Goal: Information Seeking & Learning: Learn about a topic

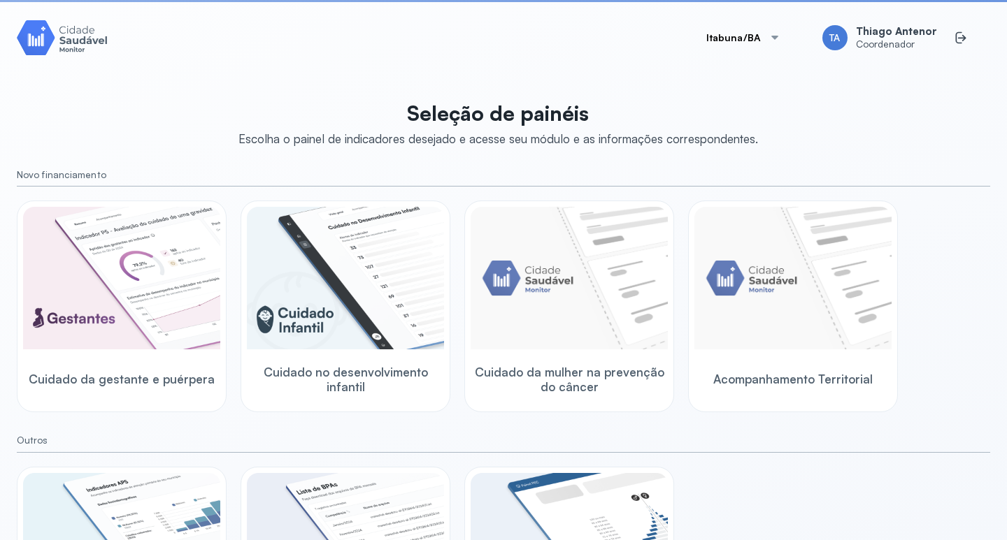
click at [707, 44] on button "Itabuna/BA" at bounding box center [743, 38] width 108 height 28
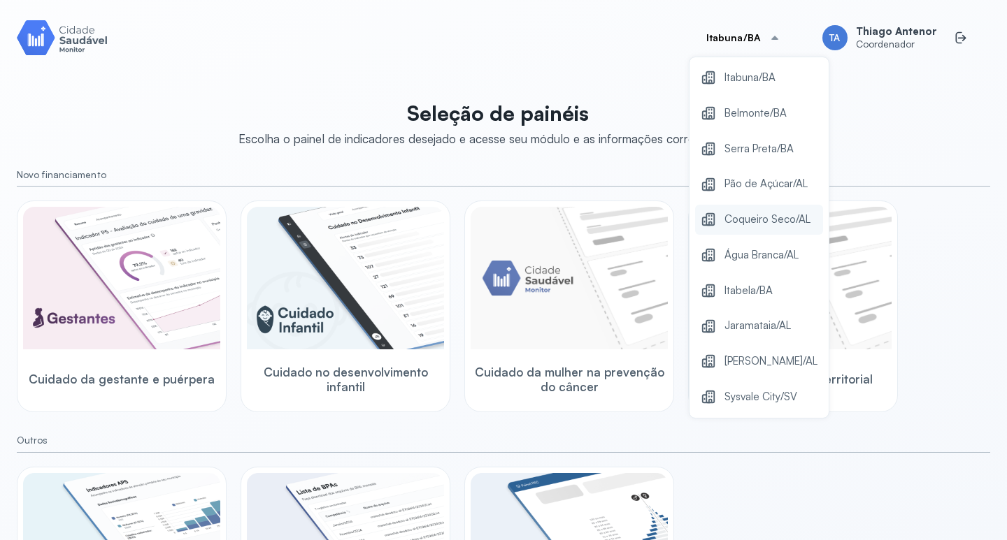
click at [740, 228] on span "Coqueiro Seco/AL" at bounding box center [767, 219] width 86 height 19
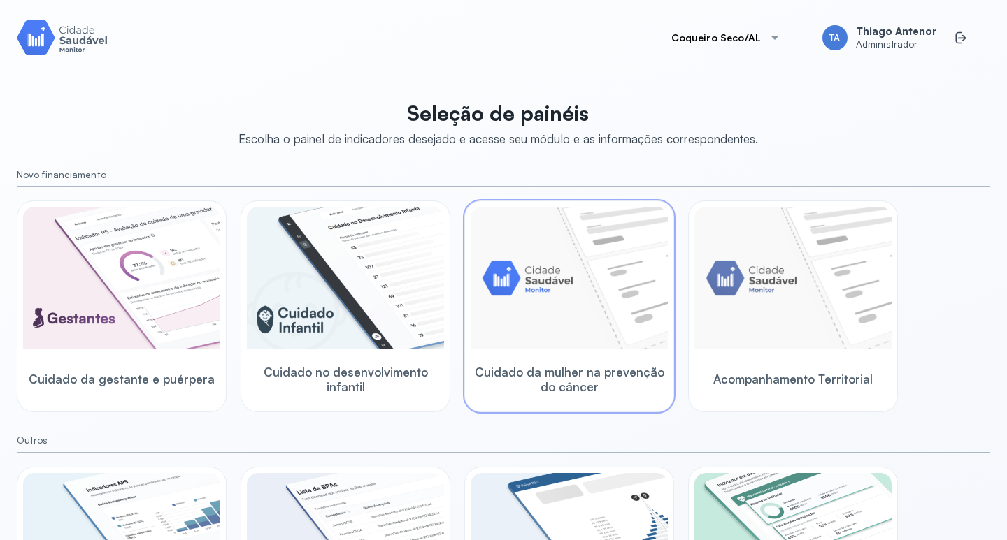
scroll to position [138, 0]
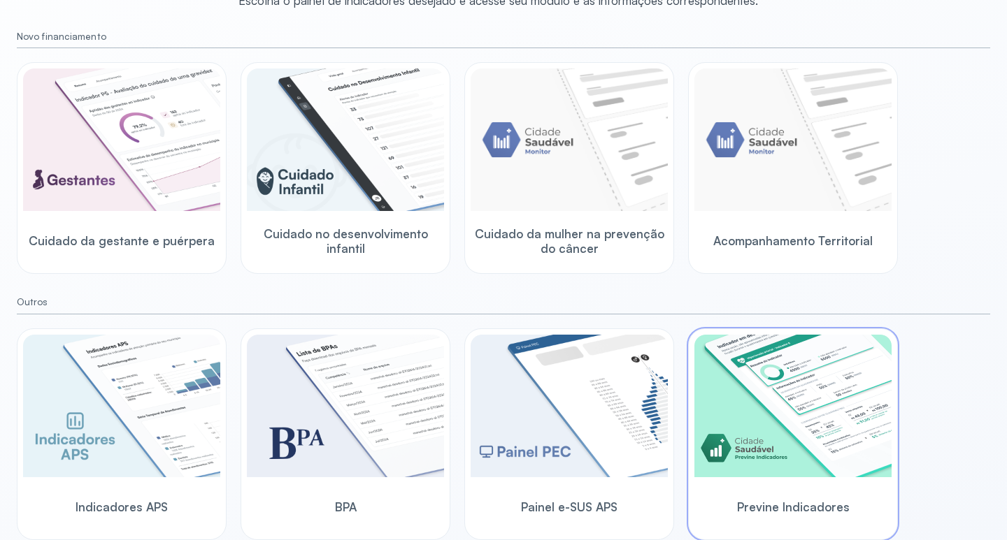
click at [748, 420] on img at bounding box center [792, 406] width 197 height 143
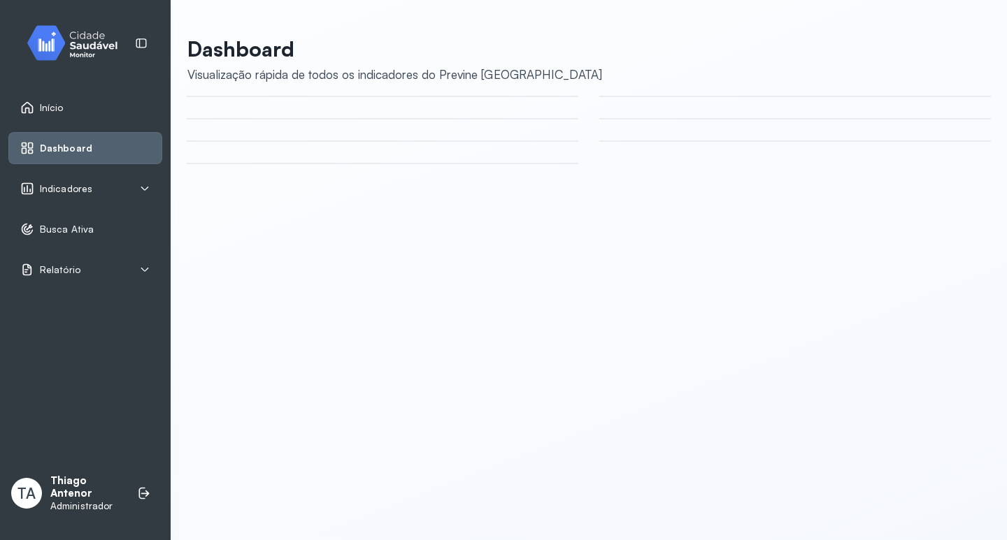
click at [116, 195] on div "Indicadores" at bounding box center [85, 189] width 130 height 14
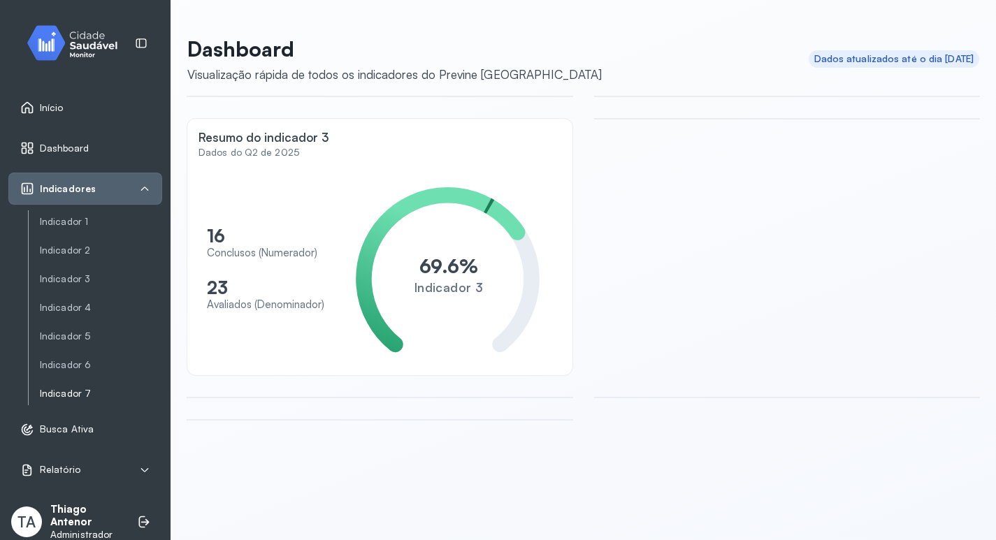
click at [85, 389] on link "Indicador 7" at bounding box center [101, 394] width 122 height 12
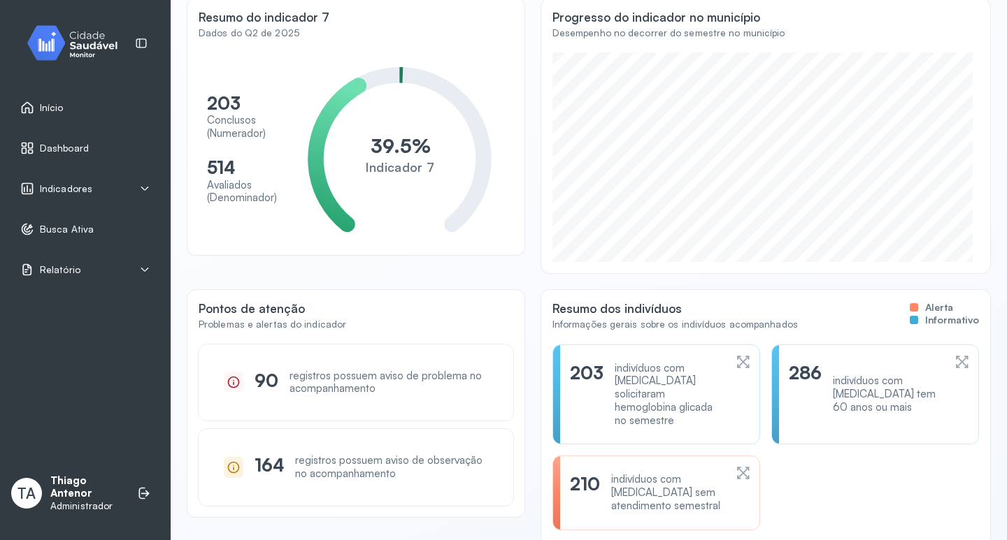
scroll to position [176, 0]
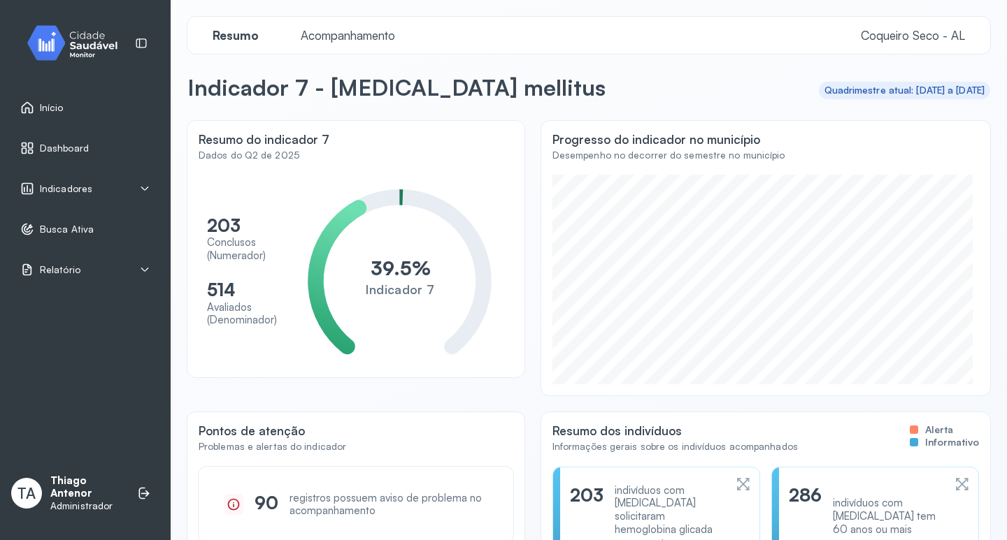
click at [336, 43] on div "Acompanhamento" at bounding box center [348, 35] width 122 height 15
click at [338, 33] on span "Acompanhamento" at bounding box center [347, 35] width 111 height 15
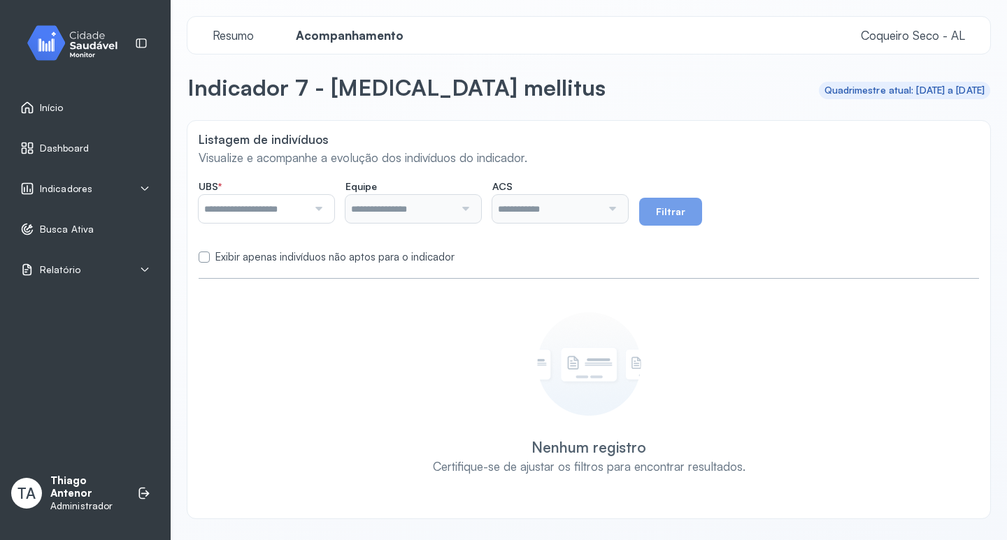
click at [280, 206] on input "text" at bounding box center [253, 209] width 109 height 28
click at [252, 43] on div "Resumo Acompanhamento Coqueiro Seco - AL" at bounding box center [588, 35] width 802 height 37
click at [243, 40] on span "Resumo" at bounding box center [233, 35] width 58 height 15
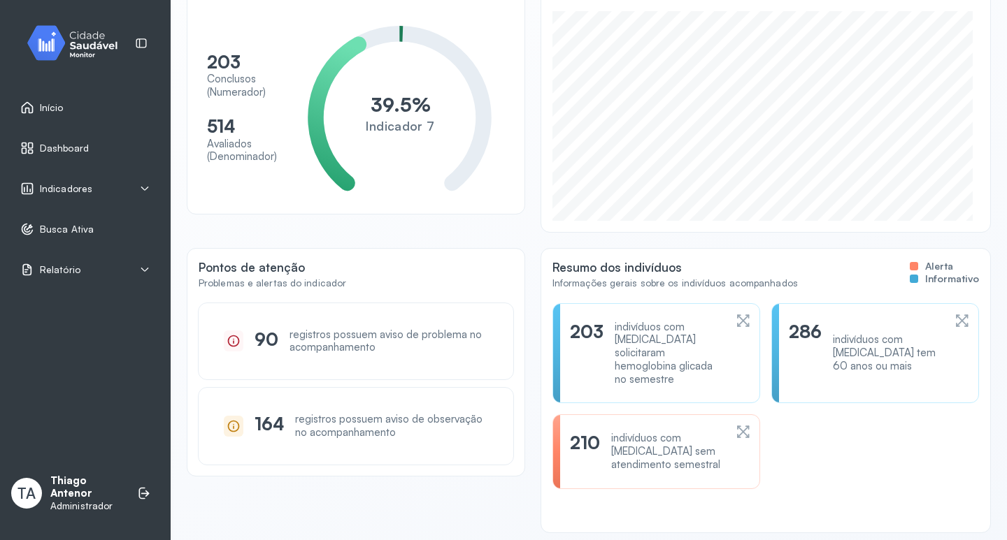
scroll to position [176, 0]
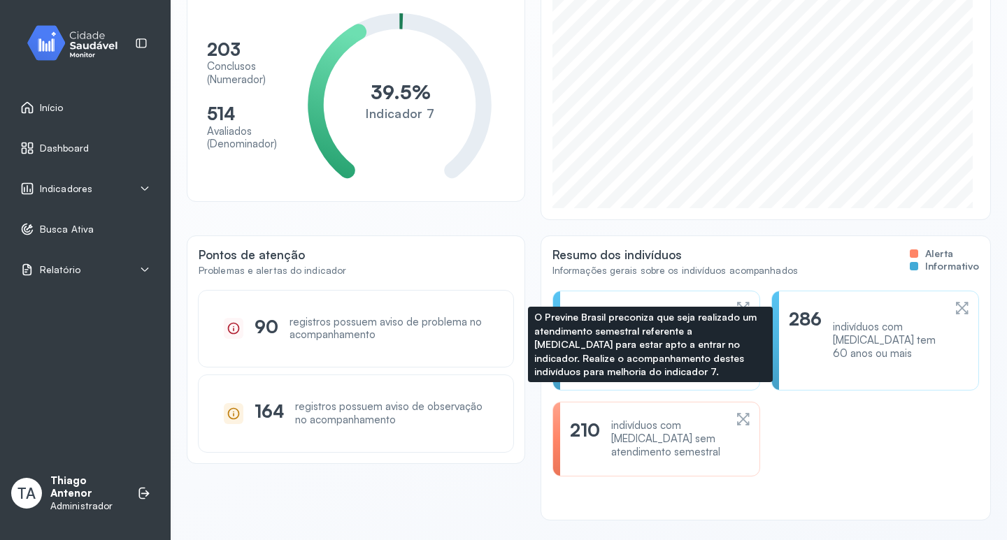
click at [636, 429] on div "indivíduos com [MEDICAL_DATA] sem atendimento semestral" at bounding box center [667, 438] width 113 height 39
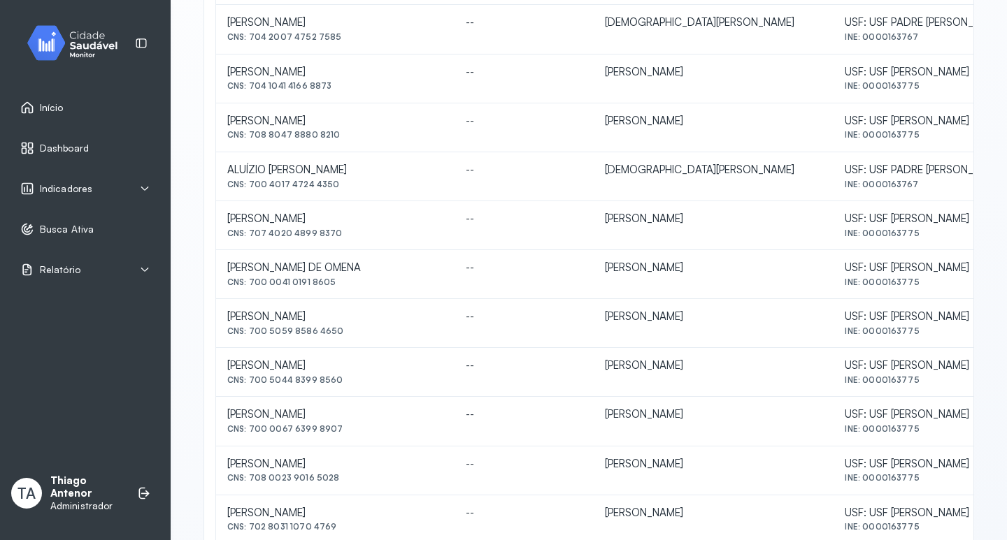
scroll to position [594, 0]
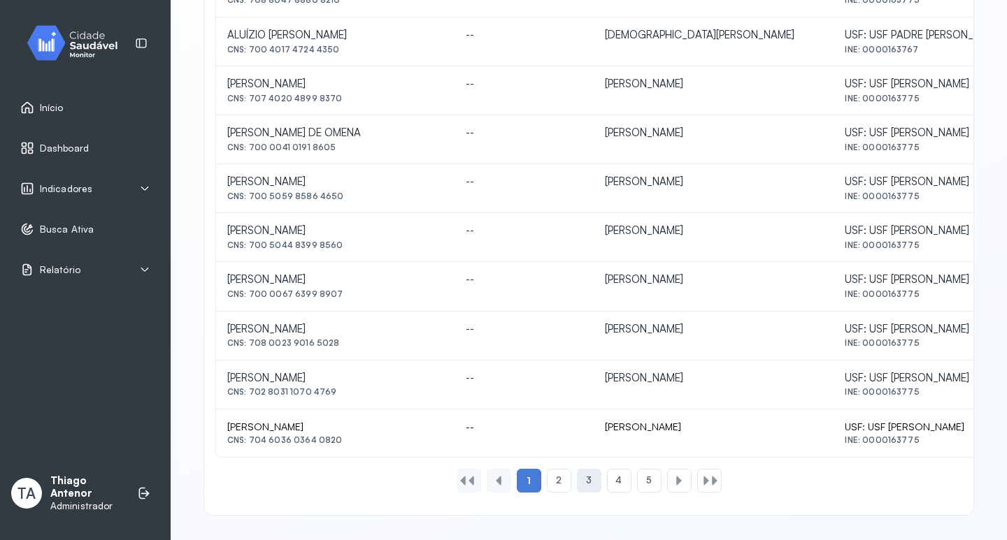
click at [586, 480] on span "3" at bounding box center [589, 481] width 6 height 12
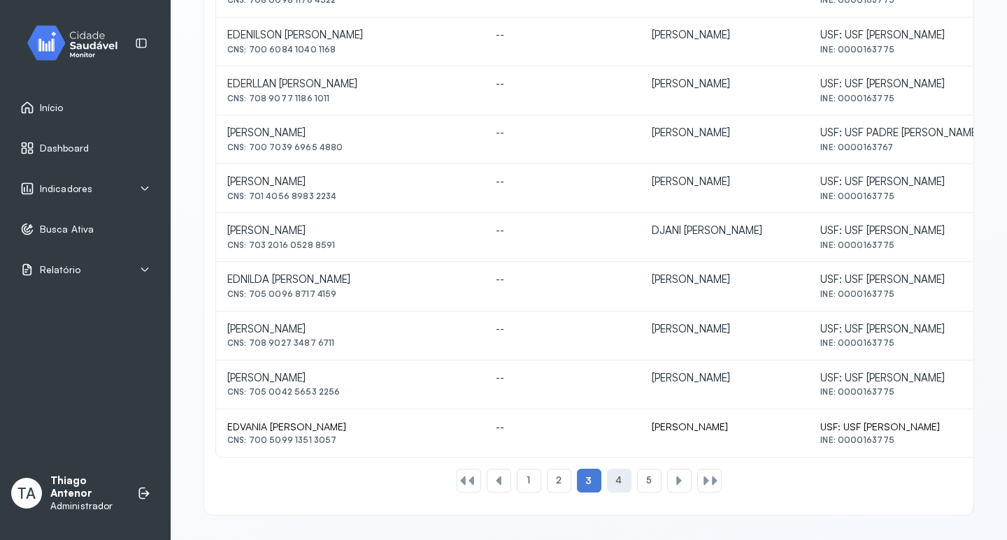
click at [637, 486] on div "4" at bounding box center [649, 481] width 24 height 24
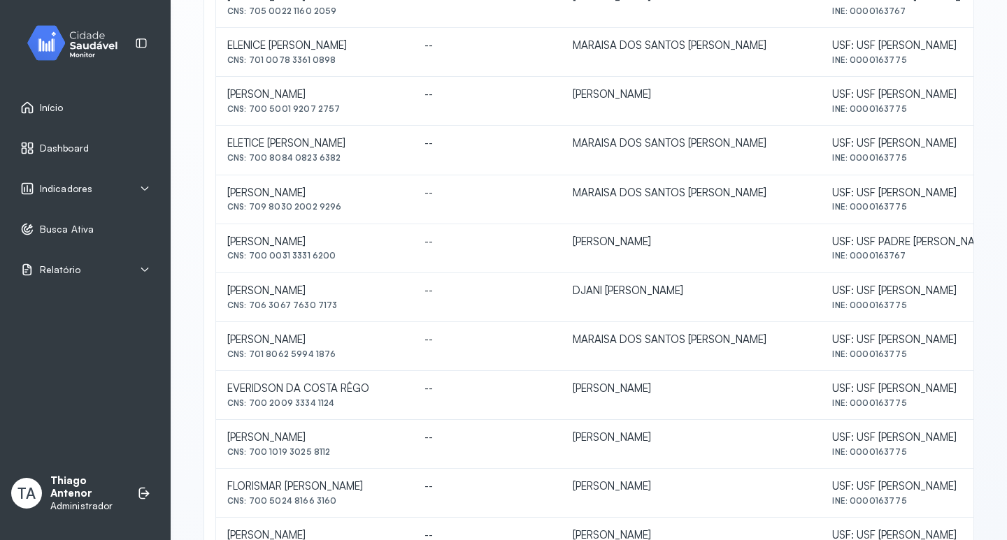
scroll to position [105, 0]
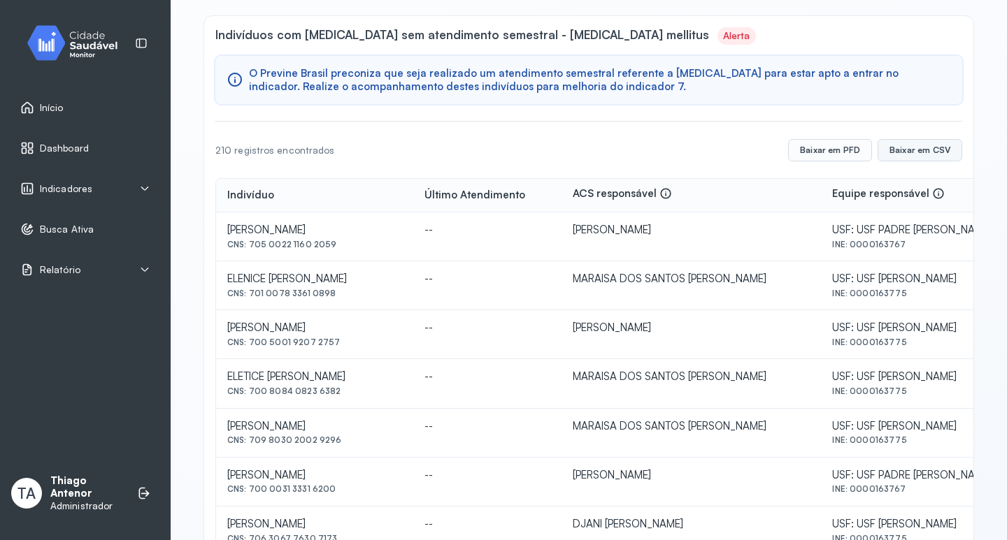
click at [899, 150] on button "Baixar em CSV" at bounding box center [919, 150] width 85 height 22
click at [812, 147] on button "Baixar em PFD" at bounding box center [830, 150] width 84 height 22
click at [804, 143] on button "Baixar em PFD" at bounding box center [830, 150] width 84 height 22
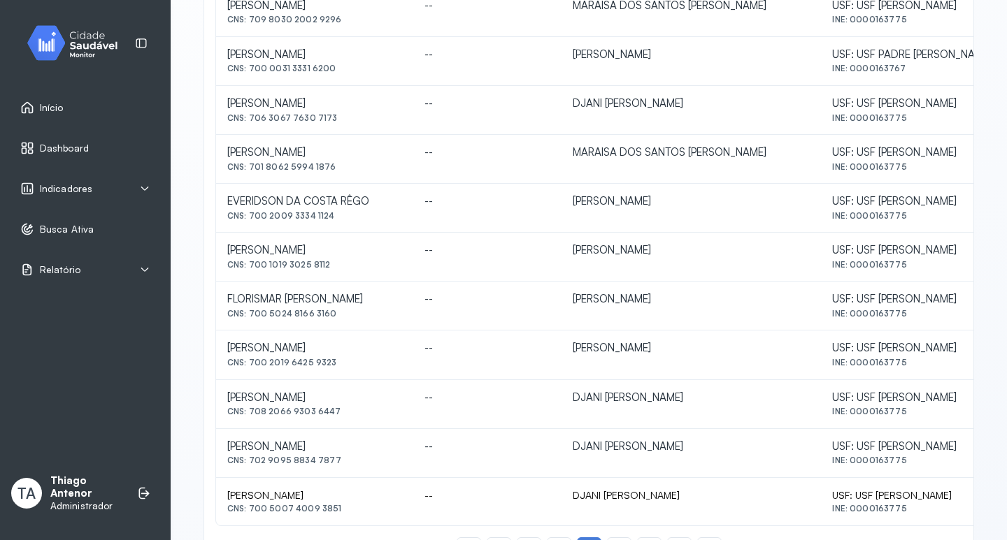
scroll to position [594, 0]
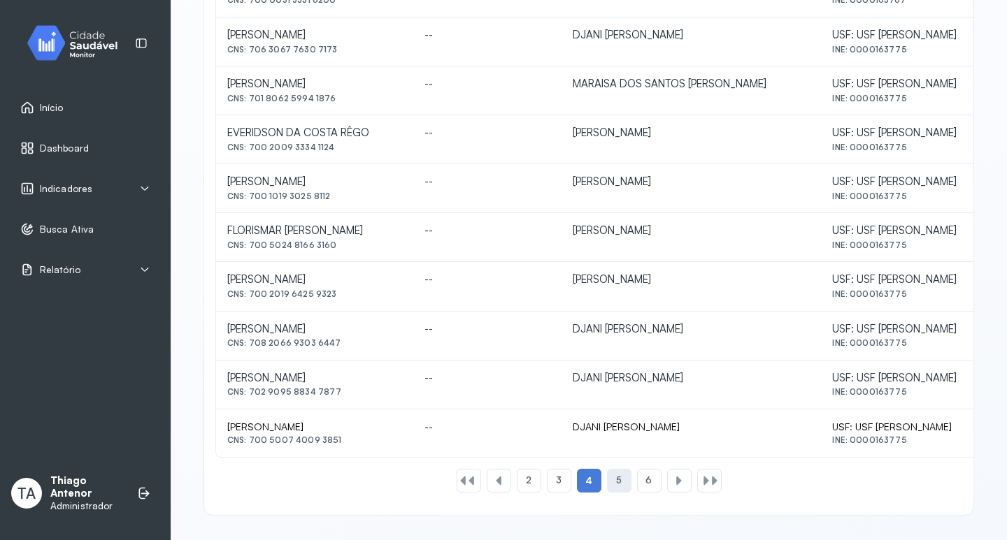
click at [637, 479] on div "5" at bounding box center [649, 481] width 24 height 24
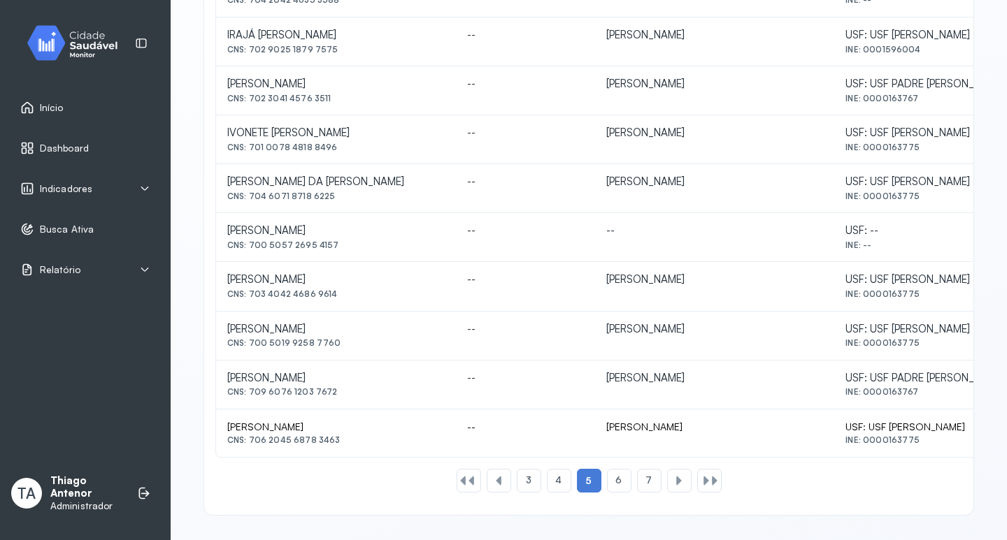
drag, startPoint x: 235, startPoint y: 232, endPoint x: 309, endPoint y: 223, distance: 74.7
click at [309, 223] on td "JAMES LUIZ DA SILVA CNS: 700 5057 2695 4157" at bounding box center [336, 237] width 240 height 49
drag, startPoint x: 335, startPoint y: 251, endPoint x: 249, endPoint y: 251, distance: 86.0
click at [249, 251] on td "JAMES LUIZ DA SILVA CNS: 700 5057 2695 4157" at bounding box center [336, 237] width 240 height 49
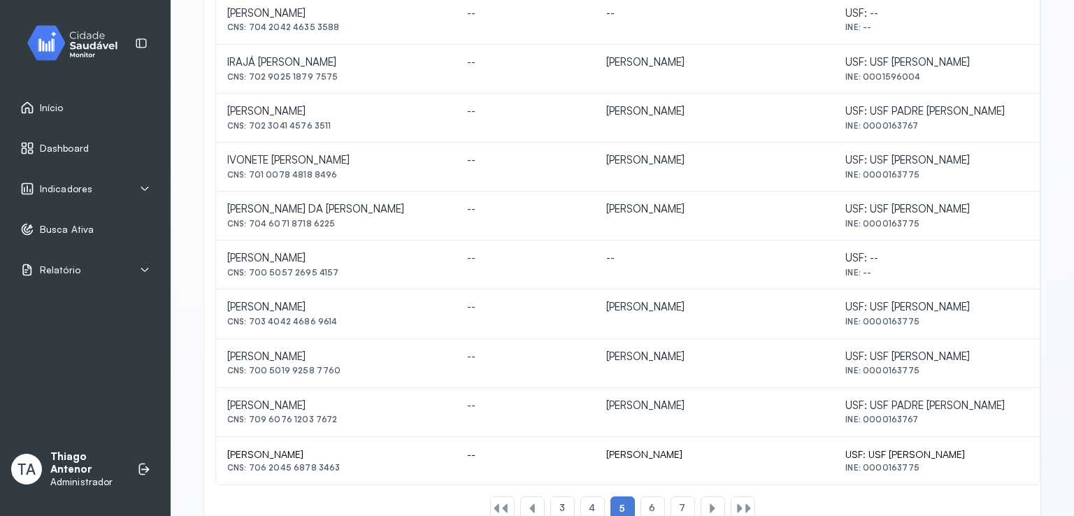
scroll to position [545, 0]
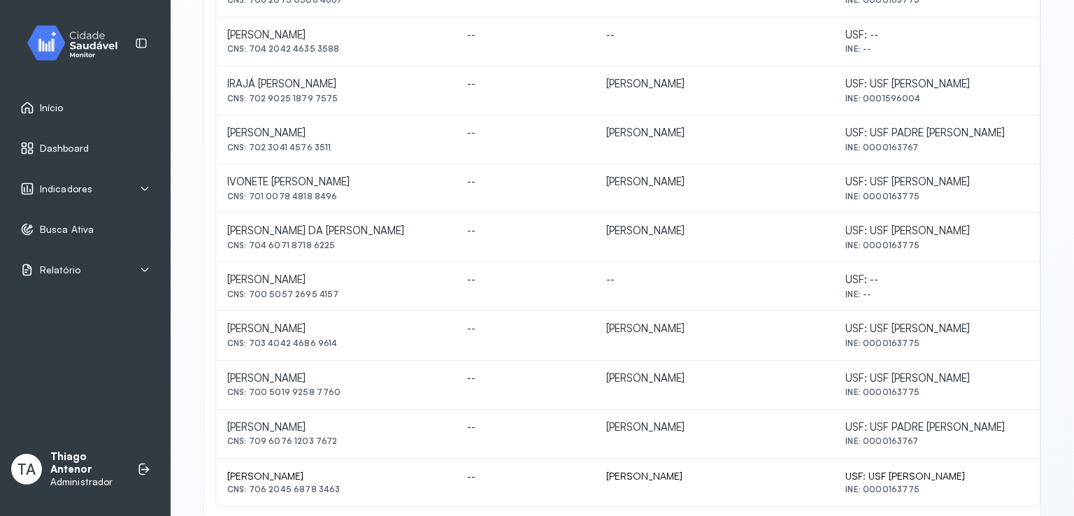
click at [125, 289] on div "Início Dashboard Indicadores Indicador 1 Indicador 2 Indicador 3 Indicador 4 In…" at bounding box center [85, 159] width 154 height 275
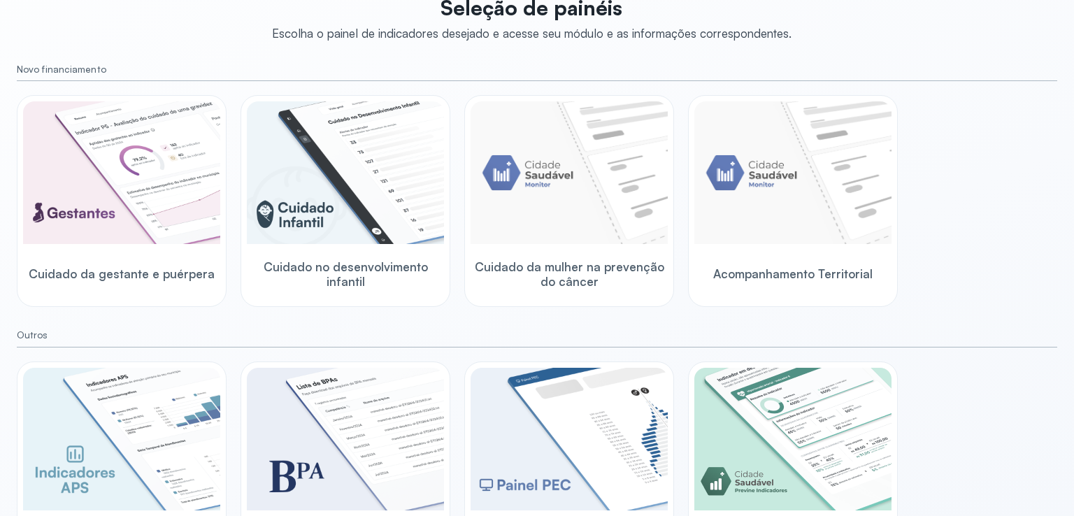
scroll to position [163, 0]
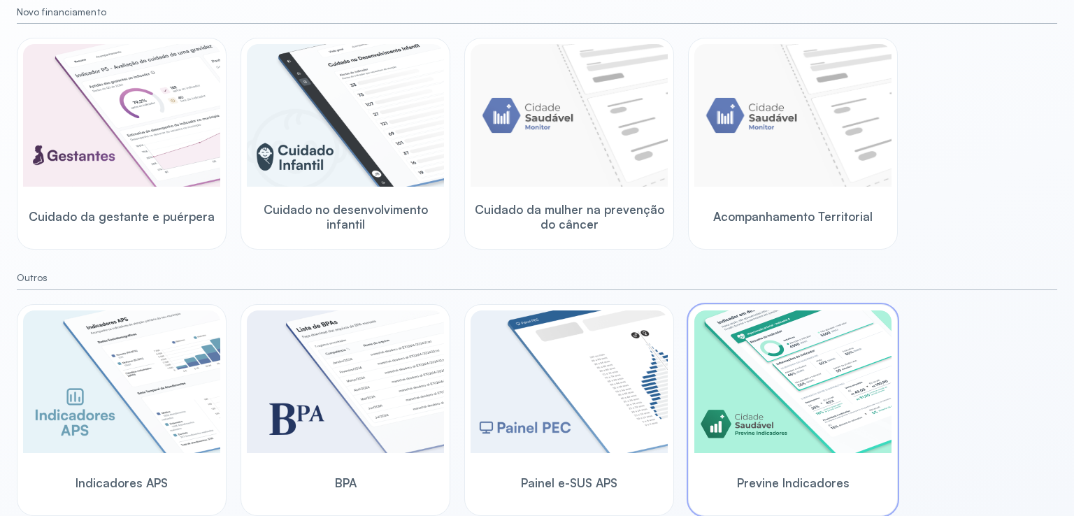
click at [789, 437] on img at bounding box center [792, 381] width 197 height 143
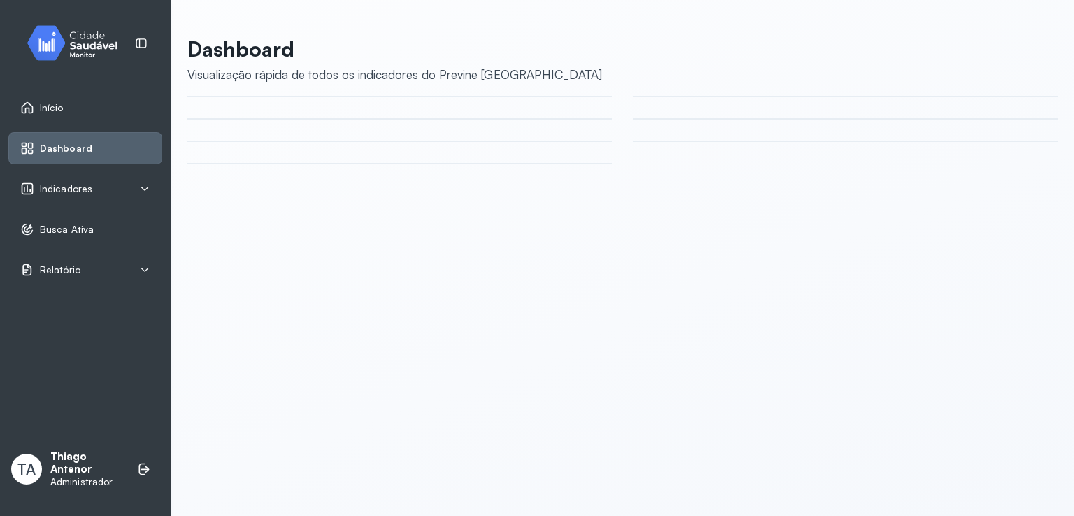
click at [113, 194] on div "Indicadores" at bounding box center [85, 189] width 130 height 14
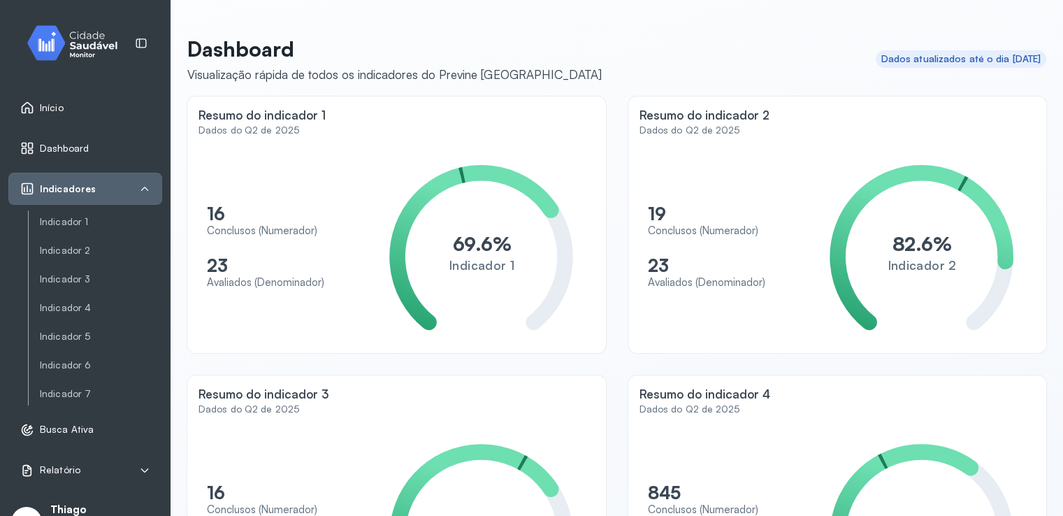
click at [78, 383] on div "Indicador 1 Indicador 2 Indicador 3 Indicador 4 Indicador 5 Indicador 6 Indicad…" at bounding box center [95, 307] width 134 height 194
click at [78, 394] on link "Indicador 7" at bounding box center [101, 394] width 122 height 12
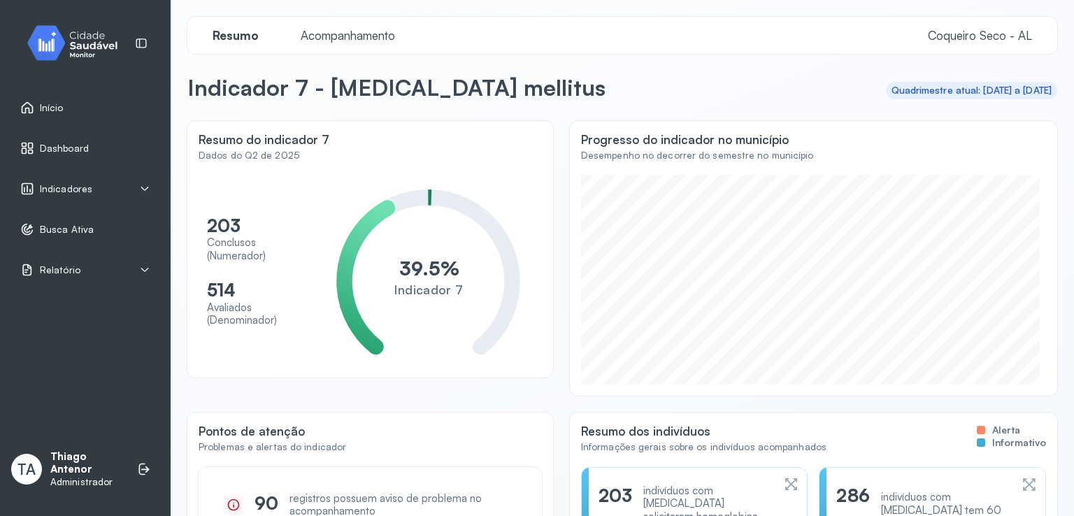
scroll to position [173, 0]
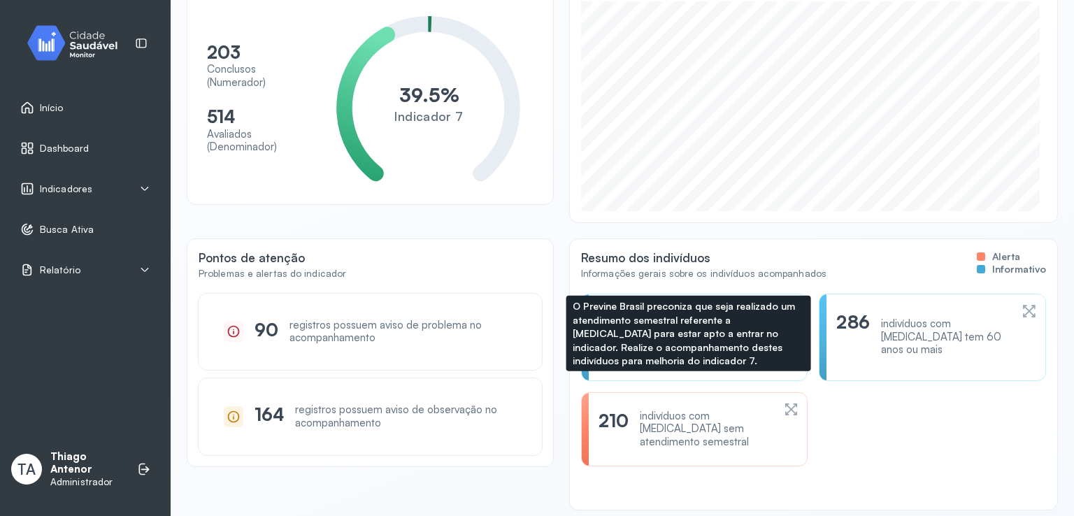
click at [630, 425] on div "210 indivíduos com [MEDICAL_DATA] sem atendimento semestral" at bounding box center [694, 429] width 227 height 74
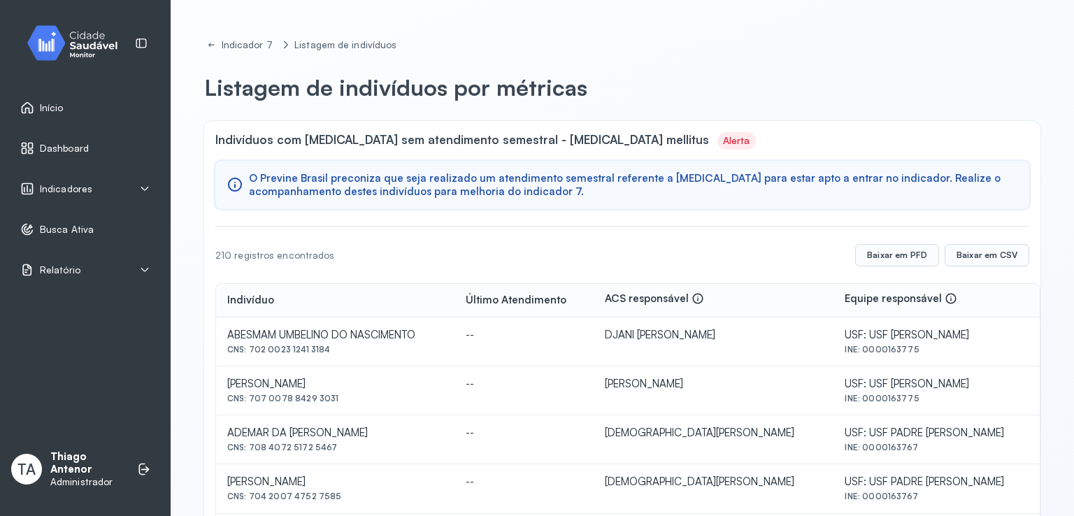
click at [162, 282] on div "Início Dashboard Indicadores Indicador 1 Indicador 2 Indicador 3 Indicador 4 In…" at bounding box center [85, 258] width 171 height 516
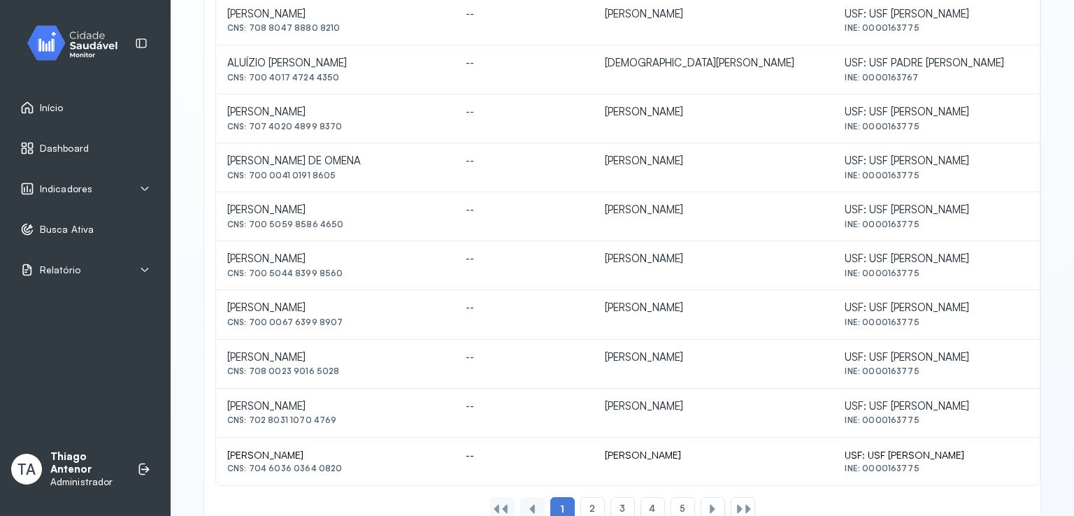
scroll to position [615, 0]
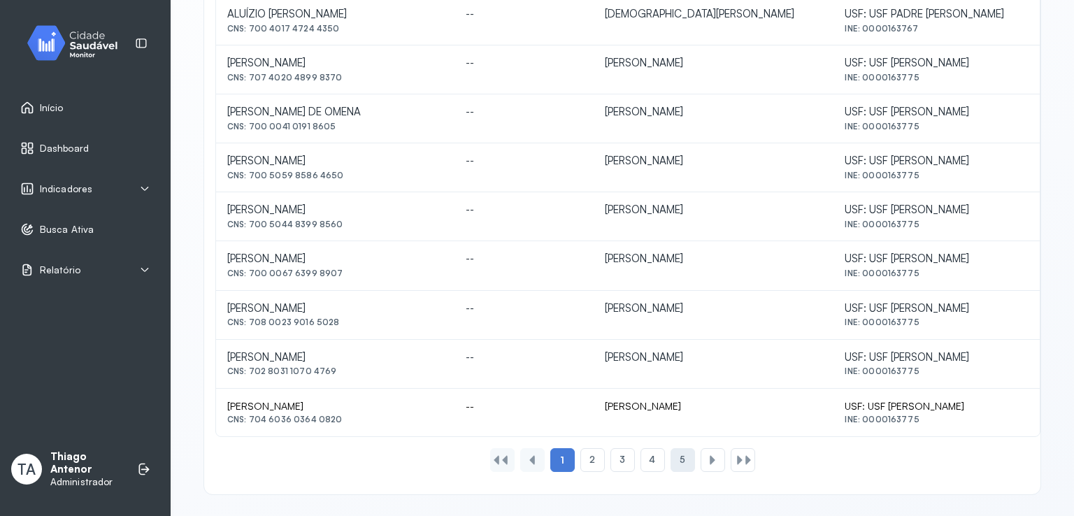
click at [700, 459] on div "5" at bounding box center [712, 460] width 24 height 24
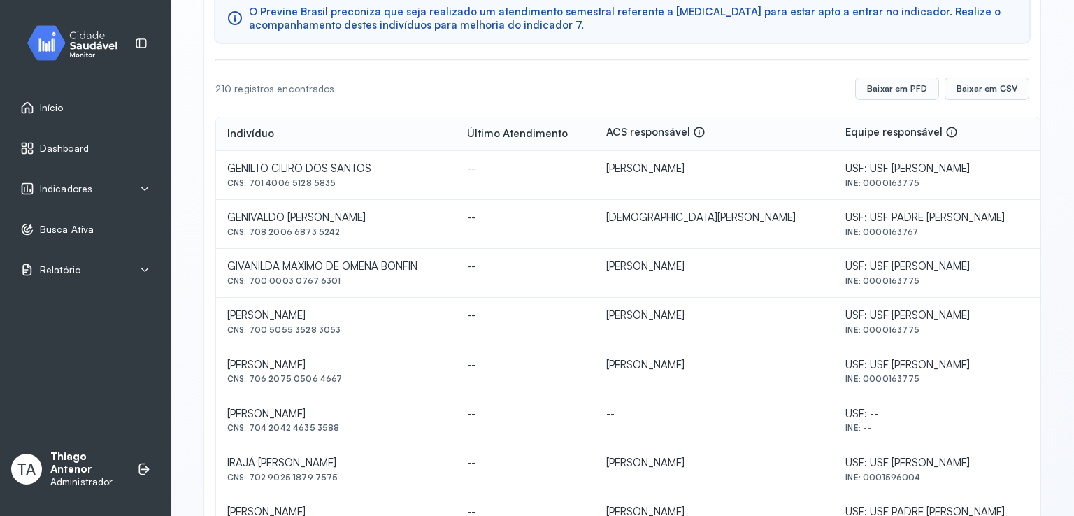
scroll to position [0, 0]
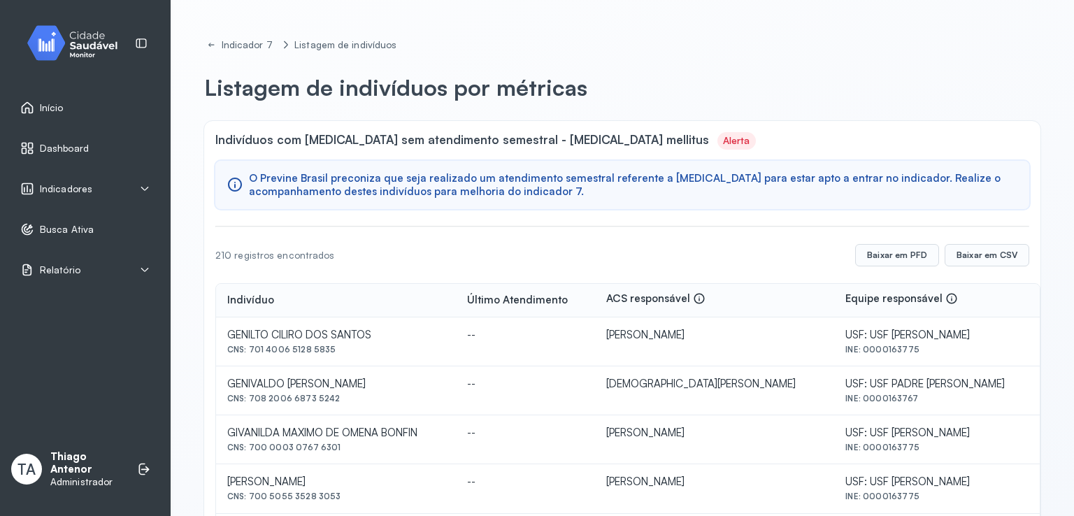
click at [144, 284] on div "Relatório" at bounding box center [85, 270] width 154 height 32
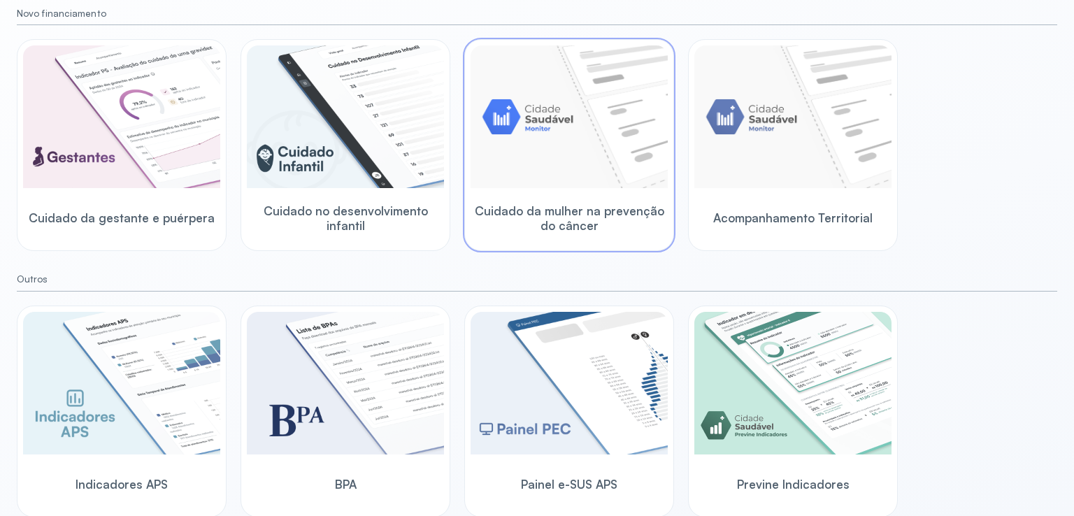
scroll to position [163, 0]
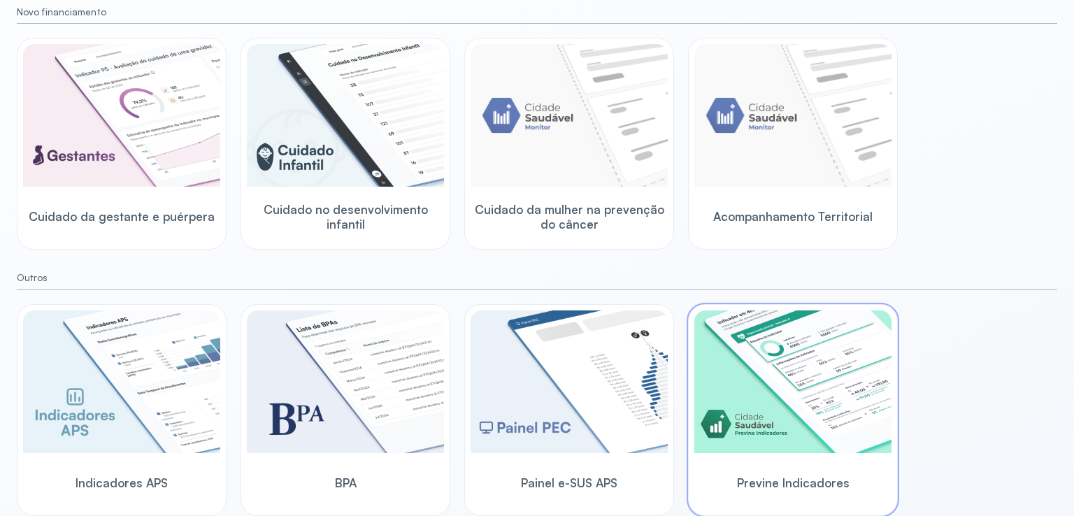
click at [747, 373] on img at bounding box center [792, 381] width 197 height 143
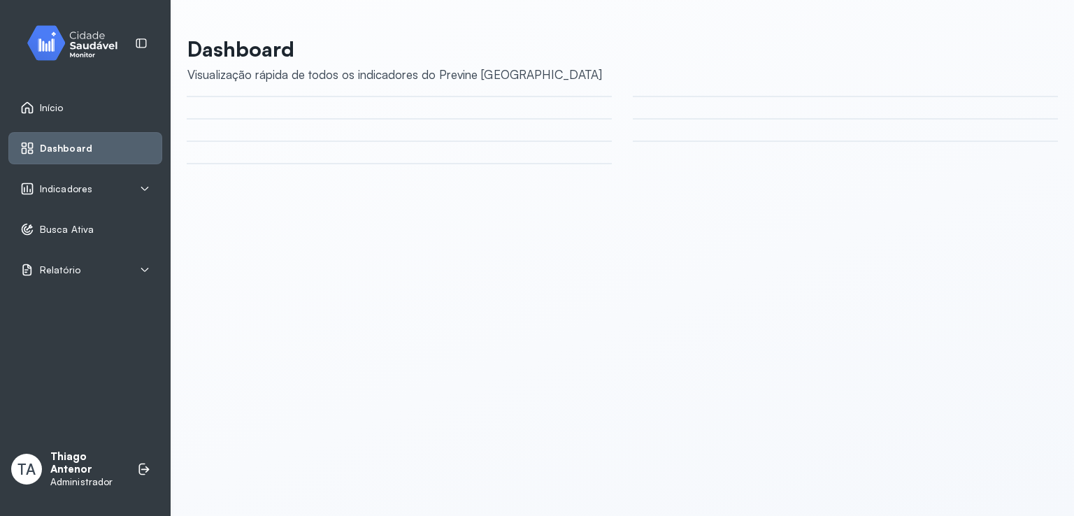
click at [89, 196] on div "Indicadores" at bounding box center [85, 189] width 154 height 32
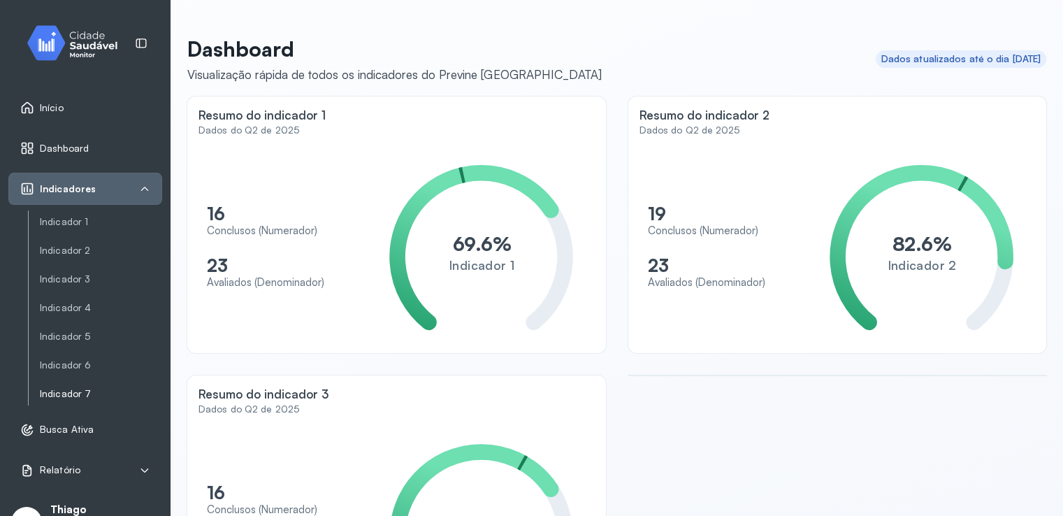
click at [87, 385] on link "Indicador 7" at bounding box center [101, 393] width 122 height 17
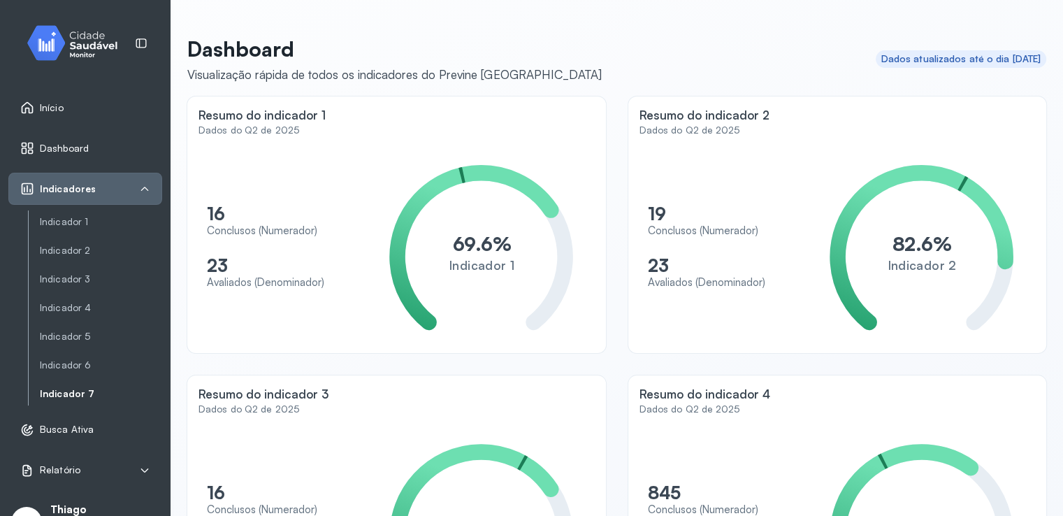
click at [86, 395] on link "Indicador 7" at bounding box center [101, 394] width 122 height 12
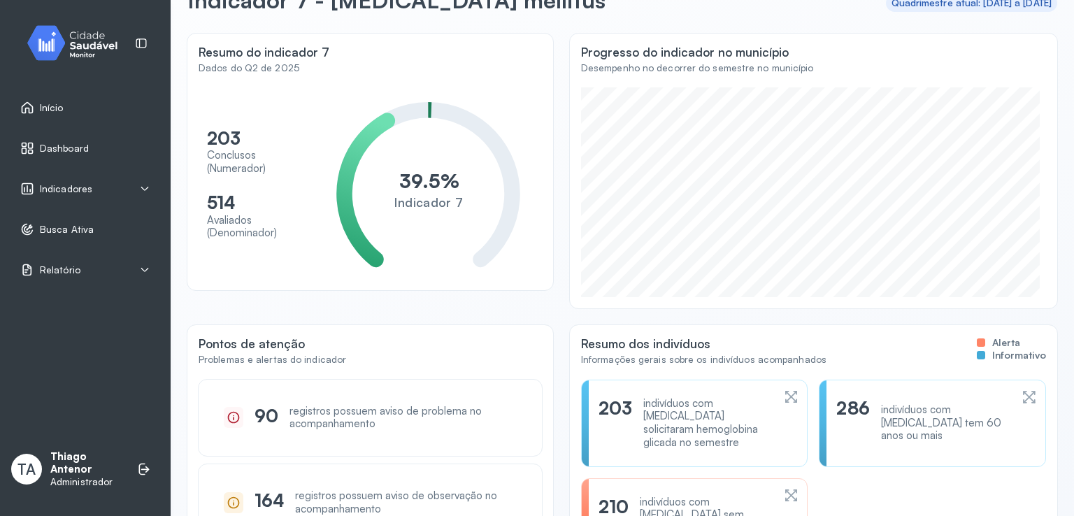
scroll to position [173, 0]
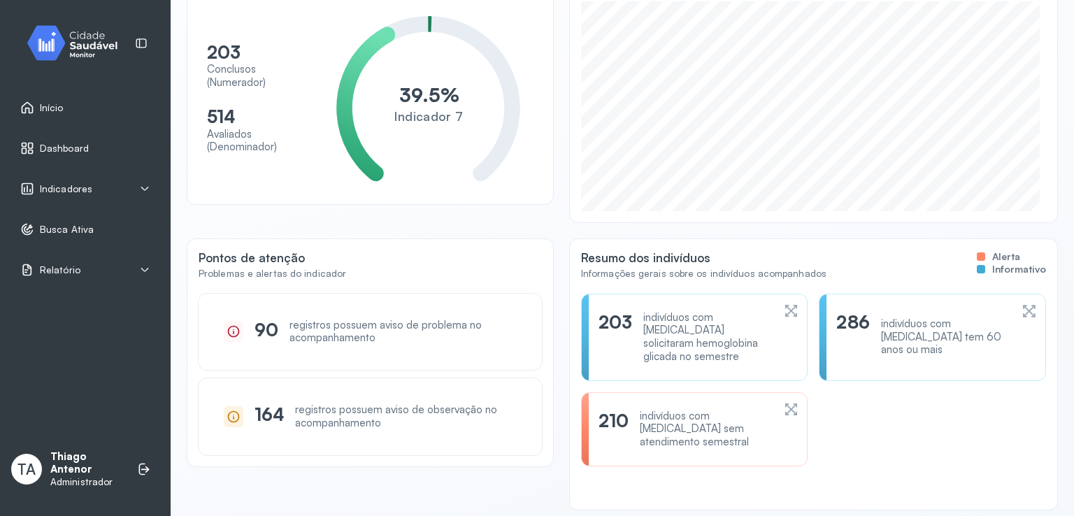
click at [658, 431] on div "210 indivíduos com [MEDICAL_DATA] sem atendimento semestral" at bounding box center [694, 429] width 227 height 74
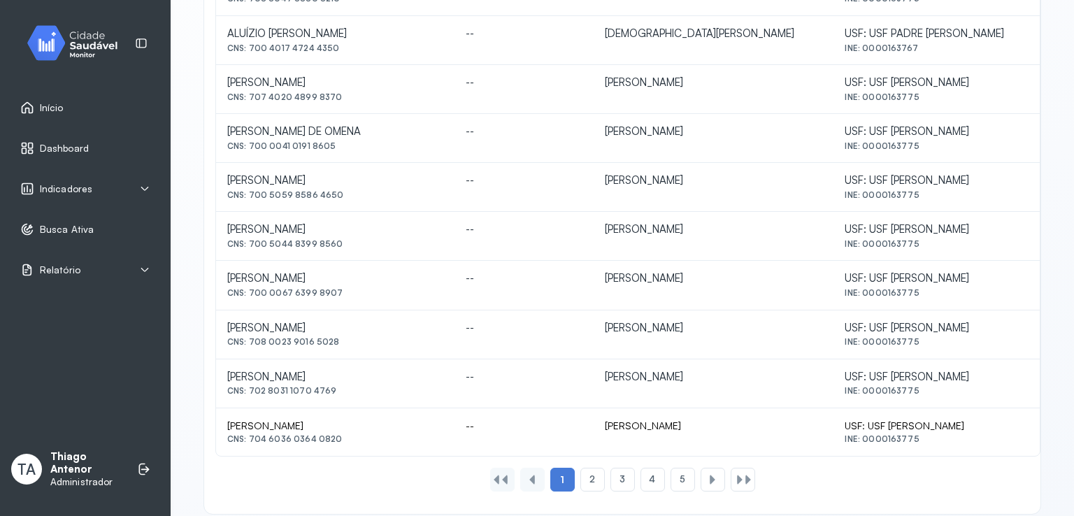
scroll to position [615, 0]
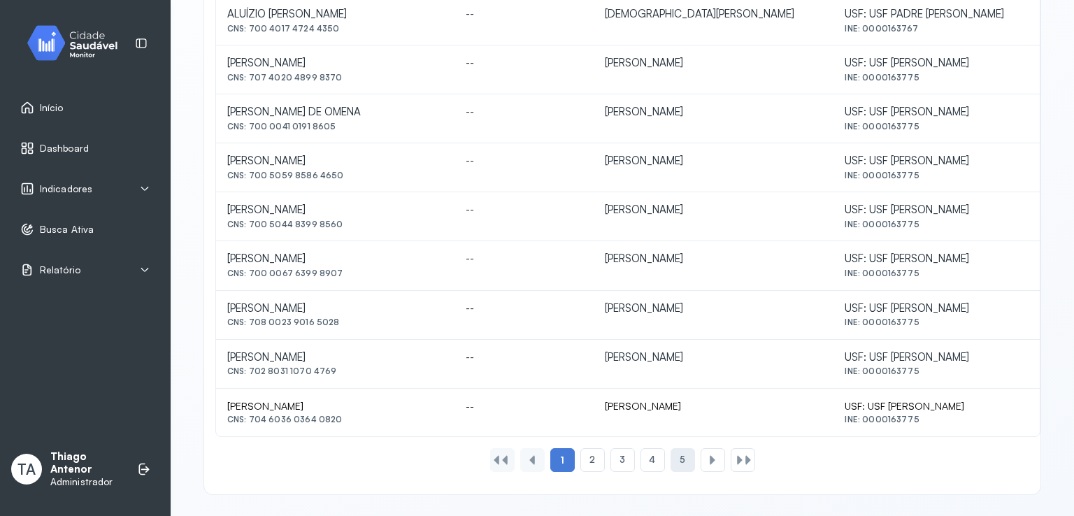
click at [700, 456] on div "5" at bounding box center [712, 460] width 24 height 24
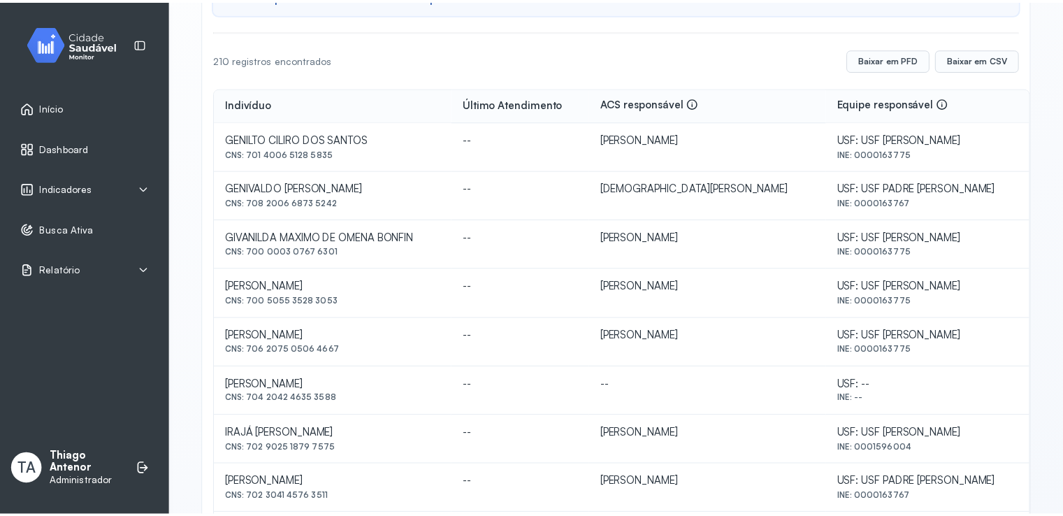
scroll to position [0, 0]
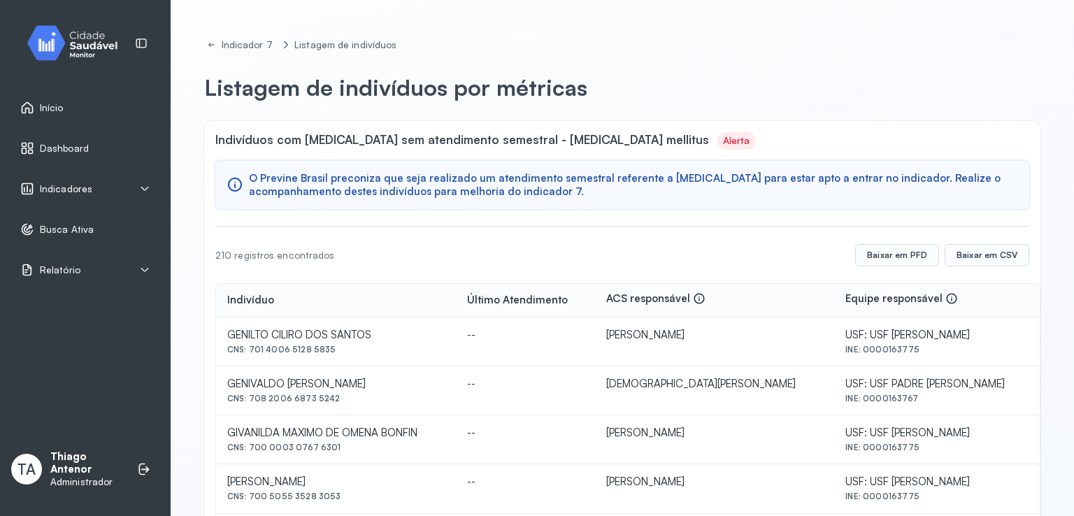
click at [141, 189] on icon at bounding box center [144, 188] width 11 height 11
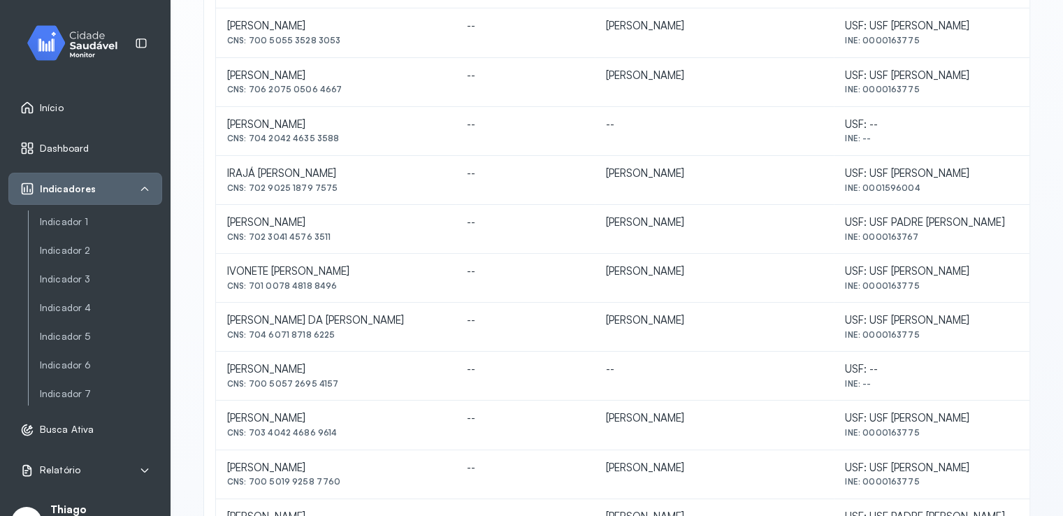
scroll to position [489, 0]
